Goal: Task Accomplishment & Management: Manage account settings

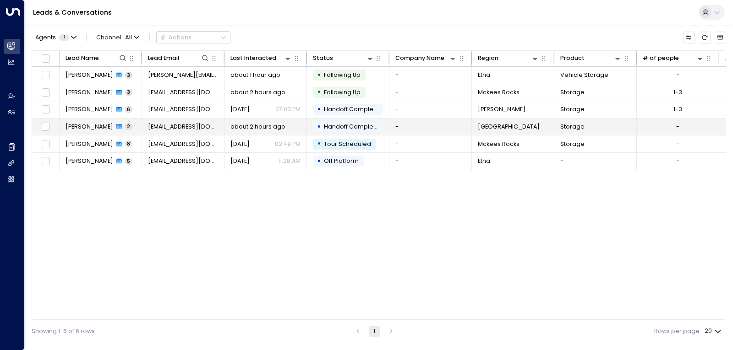
click at [92, 131] on span "[PERSON_NAME]" at bounding box center [90, 127] width 48 height 8
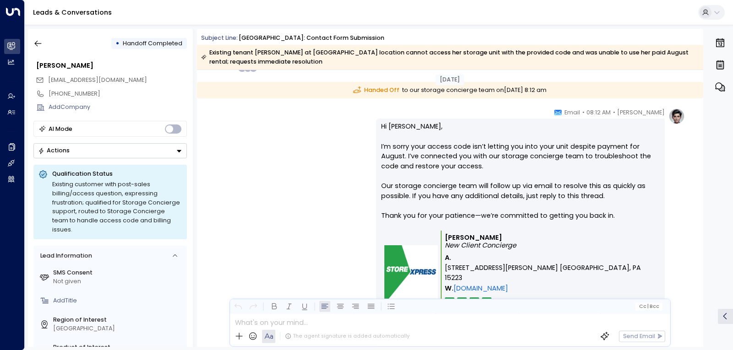
scroll to position [631, 0]
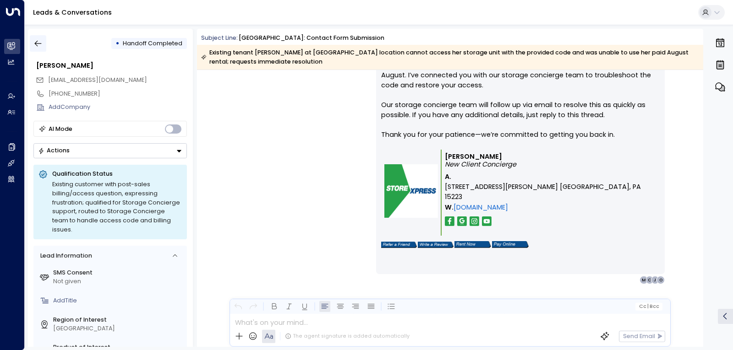
click at [42, 46] on icon "button" at bounding box center [37, 43] width 9 height 9
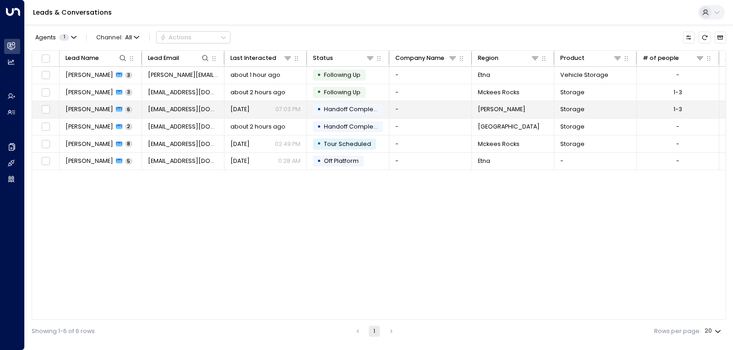
click at [268, 114] on td "[DATE] 07:03 PM" at bounding box center [265, 109] width 82 height 17
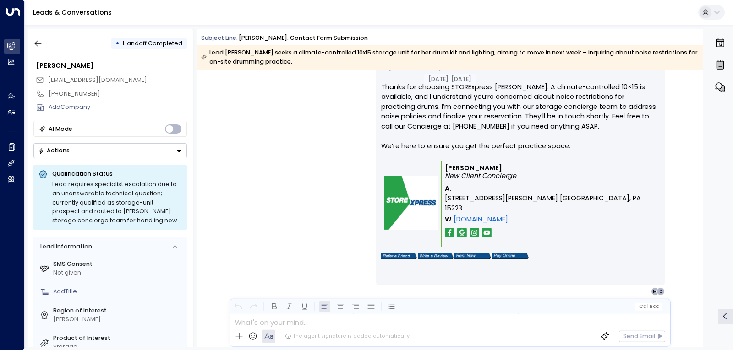
scroll to position [1353, 0]
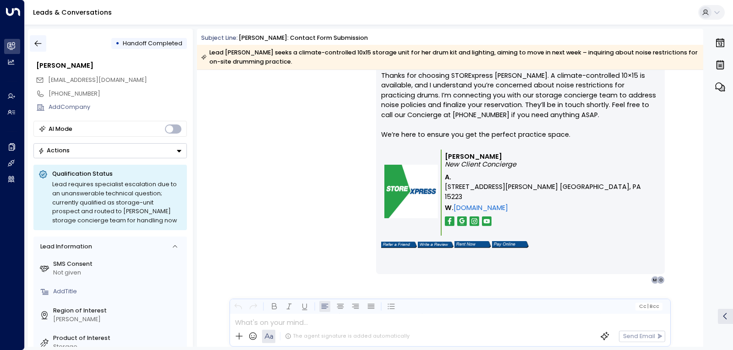
click at [40, 42] on icon "button" at bounding box center [37, 43] width 9 height 9
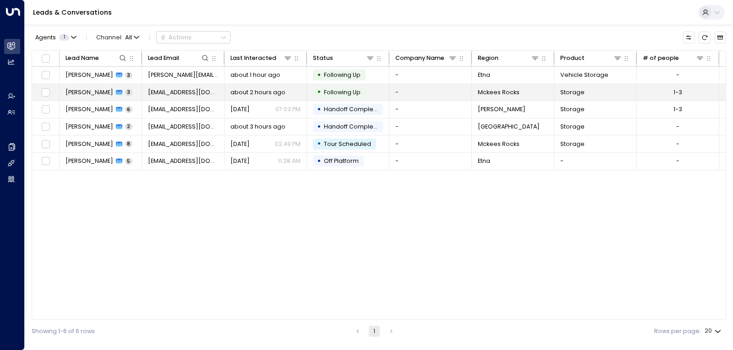
click at [271, 87] on td "about 2 hours ago" at bounding box center [265, 92] width 82 height 17
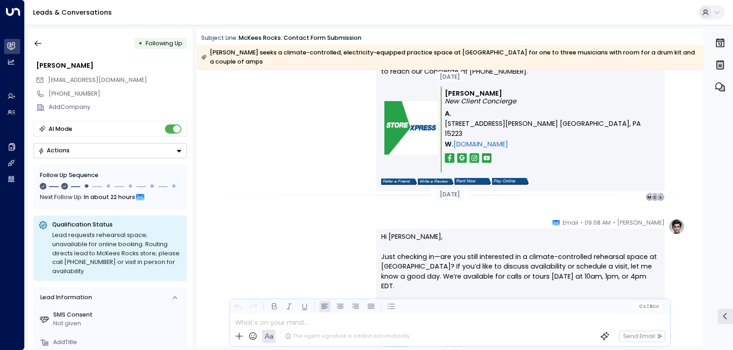
scroll to position [840, 0]
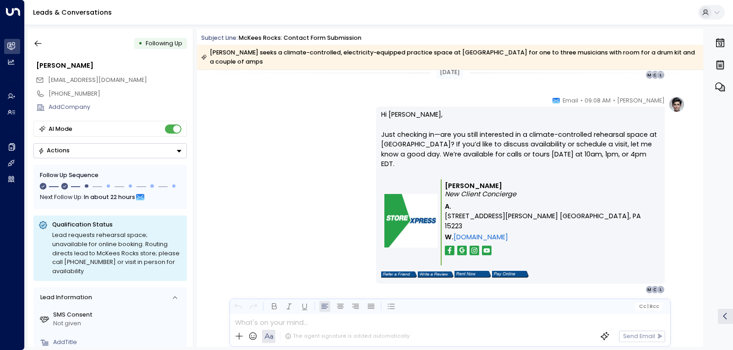
click at [148, 154] on button "Actions" at bounding box center [109, 150] width 153 height 15
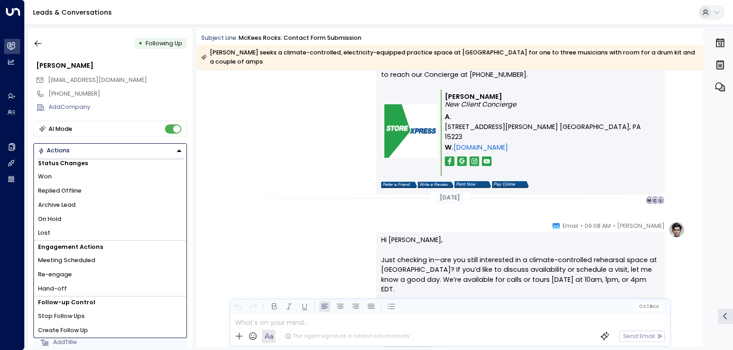
scroll to position [4, 0]
click at [64, 146] on button "Actions" at bounding box center [109, 150] width 153 height 15
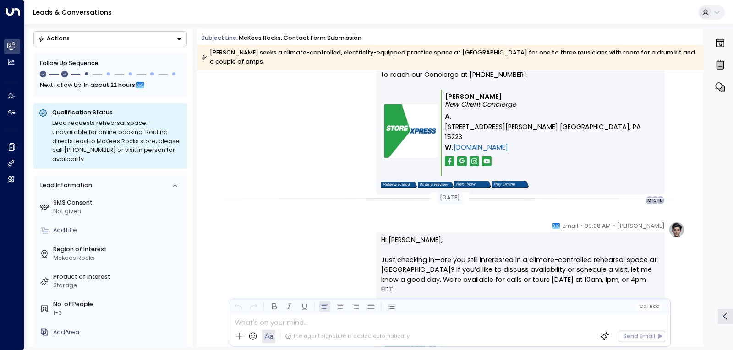
scroll to position [124, 0]
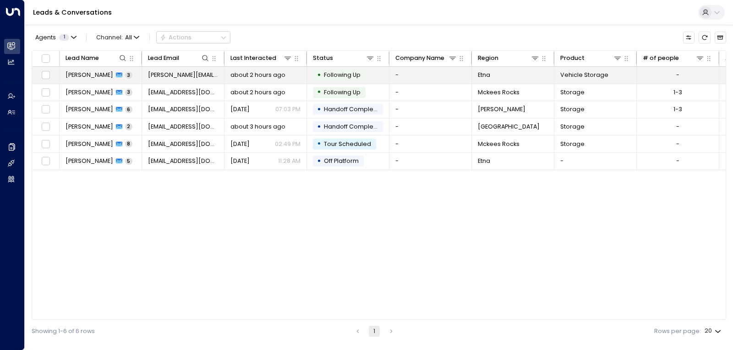
click at [85, 78] on span "[PERSON_NAME]" at bounding box center [90, 75] width 48 height 8
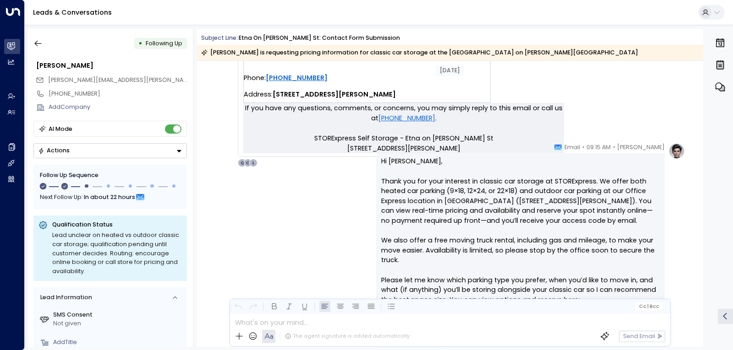
scroll to position [458, 0]
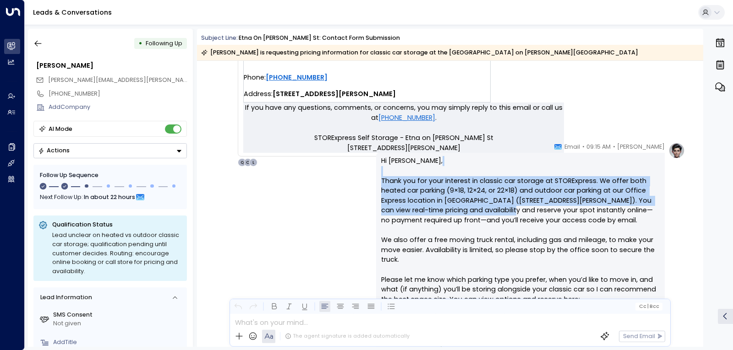
drag, startPoint x: 386, startPoint y: 171, endPoint x: 507, endPoint y: 213, distance: 127.9
click at [507, 213] on p "Hi [PERSON_NAME], Thank you for your interest in classic car storage at STORExp…" at bounding box center [520, 250] width 278 height 188
click at [458, 190] on p "Hi [PERSON_NAME], Thank you for your interest in classic car storage at STORExp…" at bounding box center [520, 250] width 278 height 188
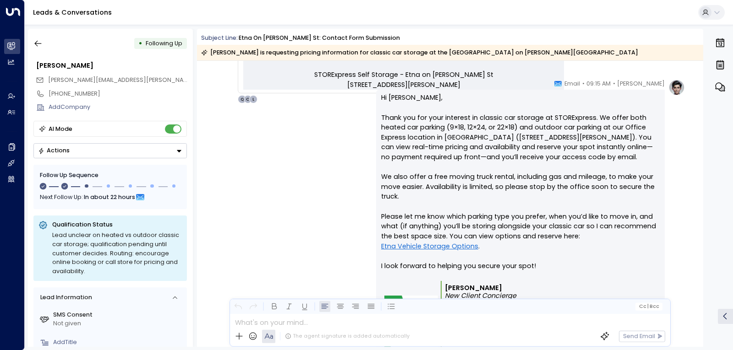
scroll to position [550, 0]
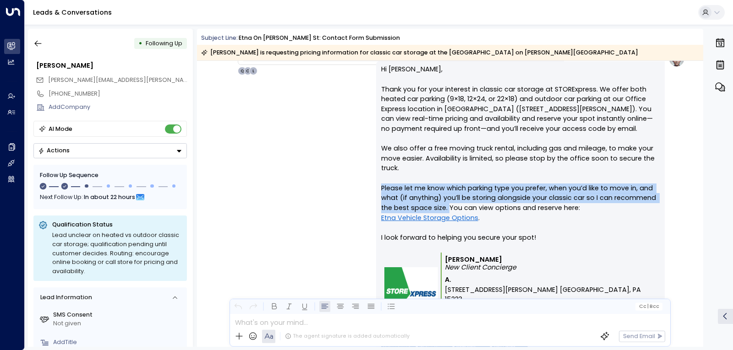
drag, startPoint x: 446, startPoint y: 212, endPoint x: 379, endPoint y: 189, distance: 71.0
click at [379, 189] on div "Hi [PERSON_NAME], Thank you for your interest in classic car storage at STORExp…" at bounding box center [520, 209] width 289 height 296
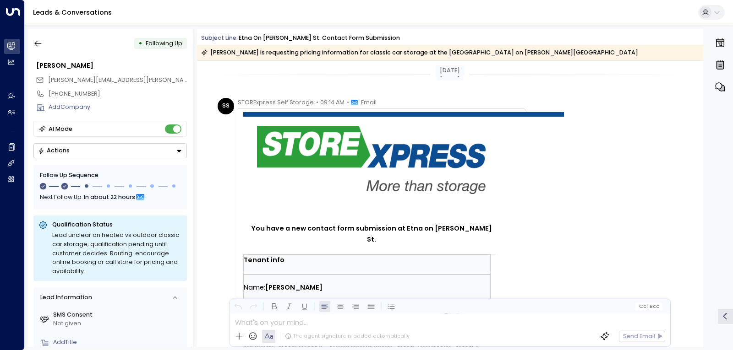
scroll to position [0, 0]
